Goal: Task Accomplishment & Management: Use online tool/utility

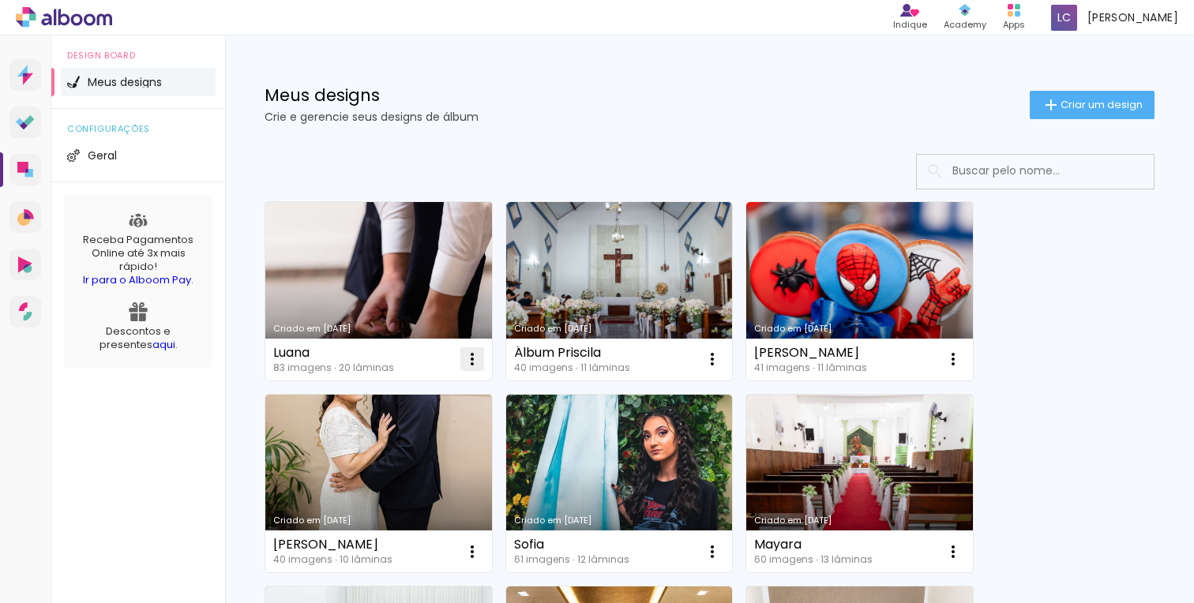
click at [468, 364] on iron-icon at bounding box center [472, 359] width 19 height 19
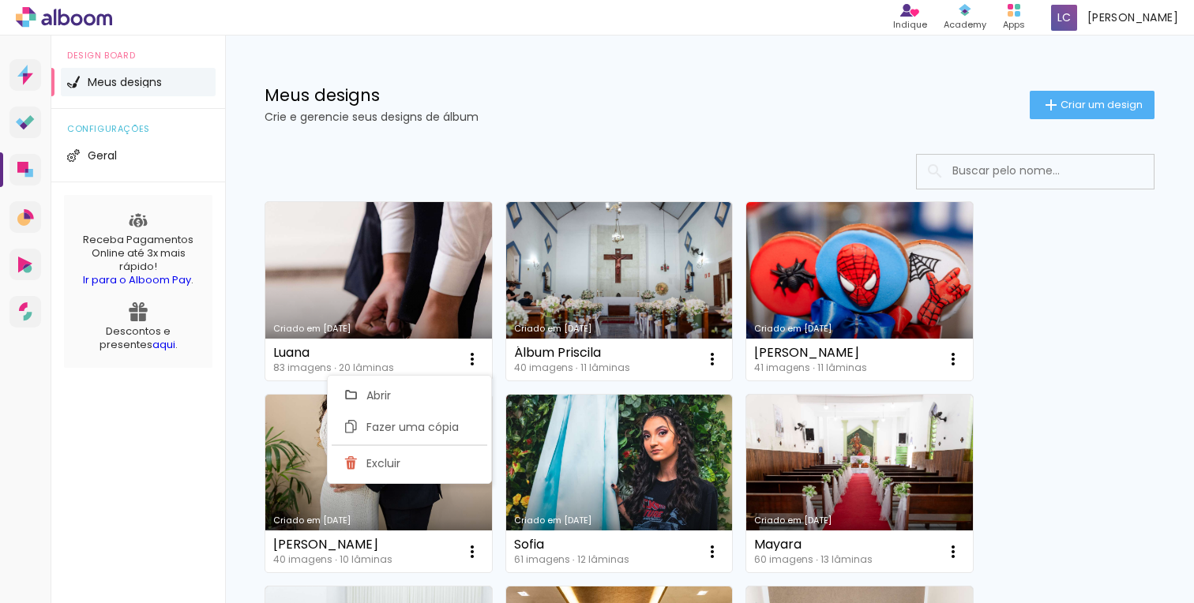
click at [441, 231] on link "Criado em [DATE]" at bounding box center [378, 291] width 227 height 179
